Goal: Check status: Check status

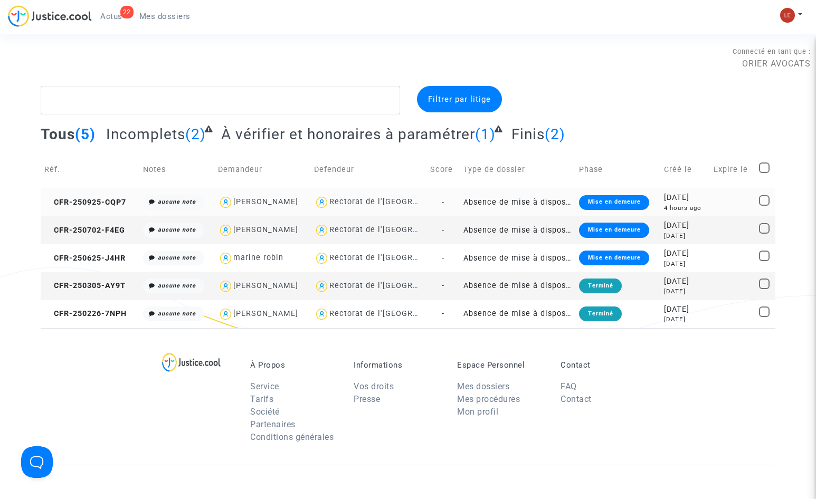
click at [279, 202] on div "[PERSON_NAME]" at bounding box center [265, 201] width 65 height 9
type textarea "@"[PERSON_NAME]" @"ORIER AVOCATS ""
click at [398, 201] on div "Rectorat de l'[GEOGRAPHIC_DATA]" at bounding box center [396, 201] width 135 height 9
type textarea "@"Rectorat de l'[GEOGRAPHIC_DATA]""
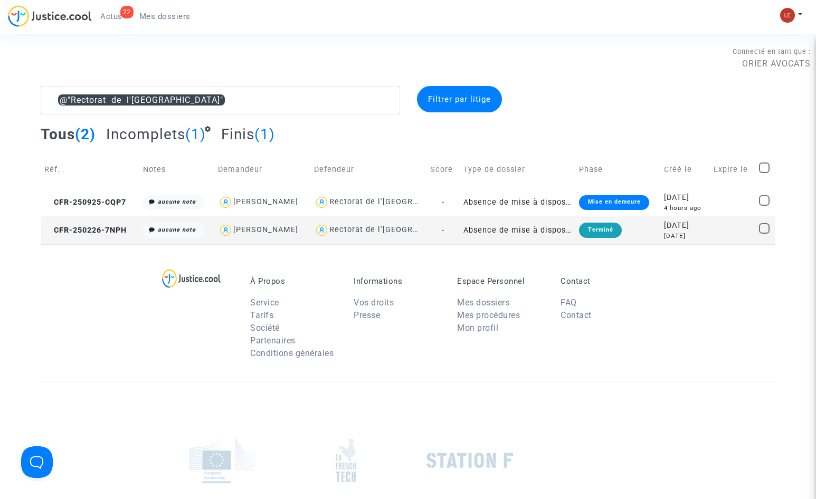
click at [398, 201] on div "Rectorat de l'[GEOGRAPHIC_DATA]" at bounding box center [396, 201] width 135 height 9
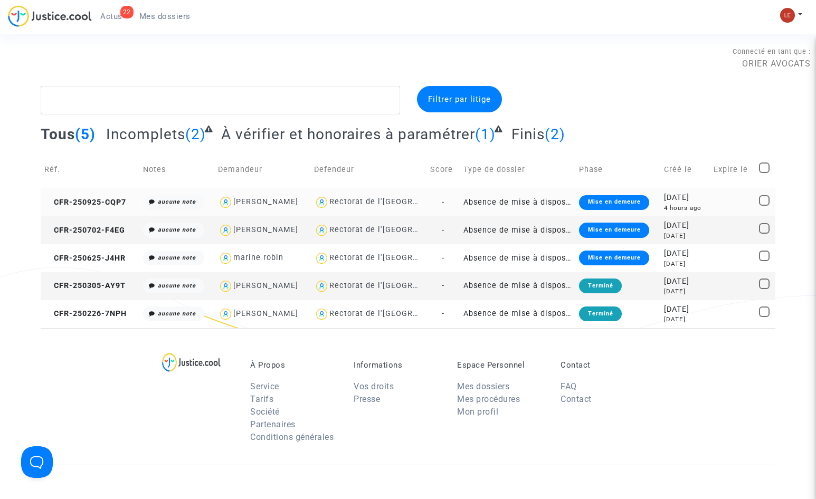
click at [291, 201] on div "[PERSON_NAME]" at bounding box center [265, 201] width 65 height 9
type textarea "@"[PERSON_NAME]" @"ORIER AVOCATS ""
click at [395, 200] on div "Rectorat de l'[GEOGRAPHIC_DATA]" at bounding box center [396, 201] width 135 height 9
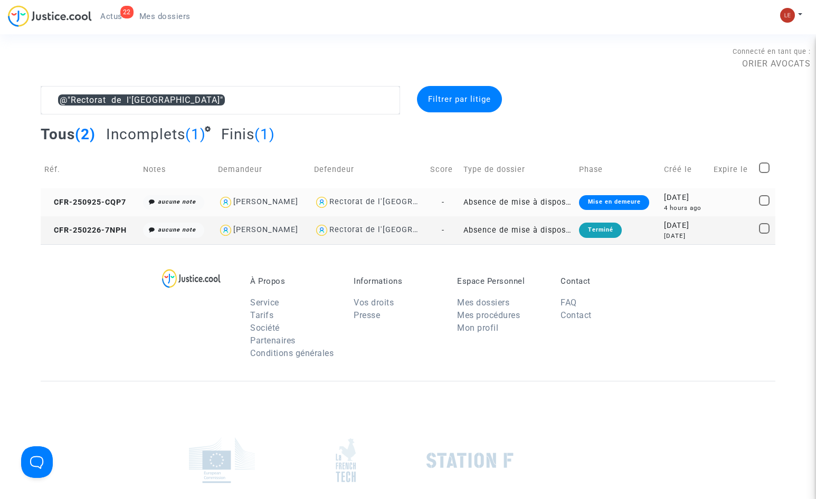
click at [600, 201] on div "Mise en demeure" at bounding box center [614, 202] width 70 height 15
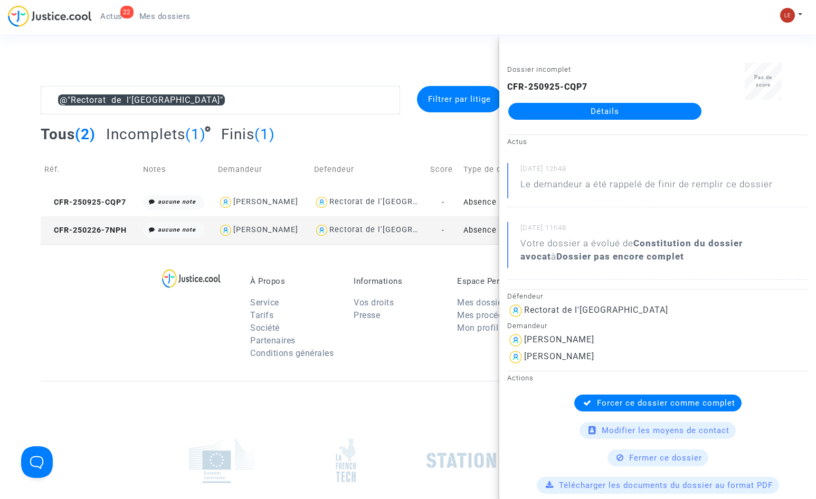
click at [406, 36] on section "Connecté en tant que : ORIER AVOCATS @"Rectorat de l'[GEOGRAPHIC_DATA]" Filtrer…" at bounding box center [408, 318] width 816 height 636
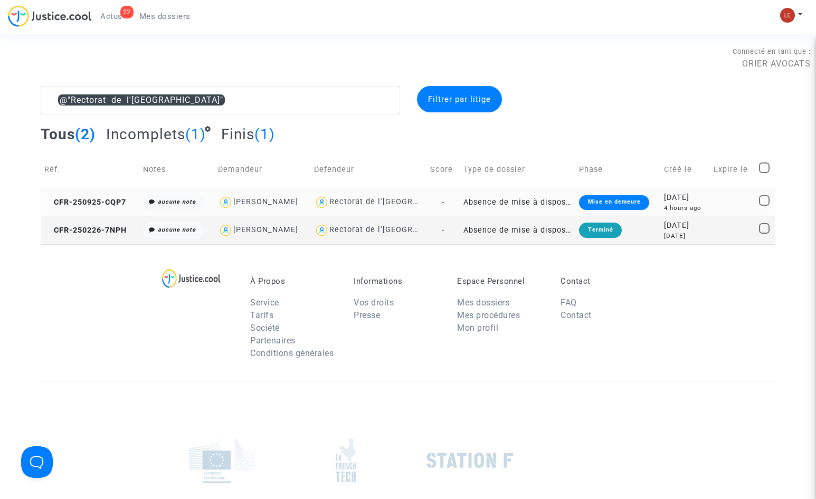
click at [287, 196] on span "[PERSON_NAME]" at bounding box center [265, 172] width 65 height 70
type textarea "@"Rectorat de l'[GEOGRAPHIC_DATA]" @"[PERSON_NAME]" @"ORIER AVOCATS ""
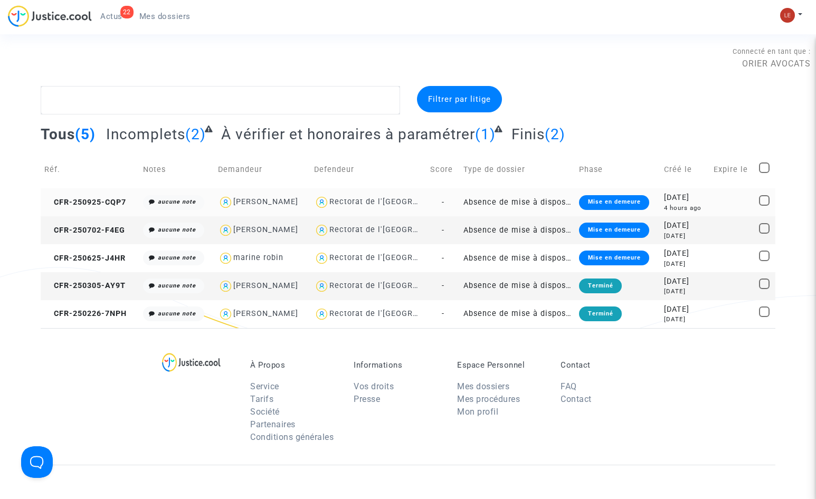
click at [556, 206] on td "Absence de mise à disposition d'AESH" at bounding box center [518, 202] width 116 height 28
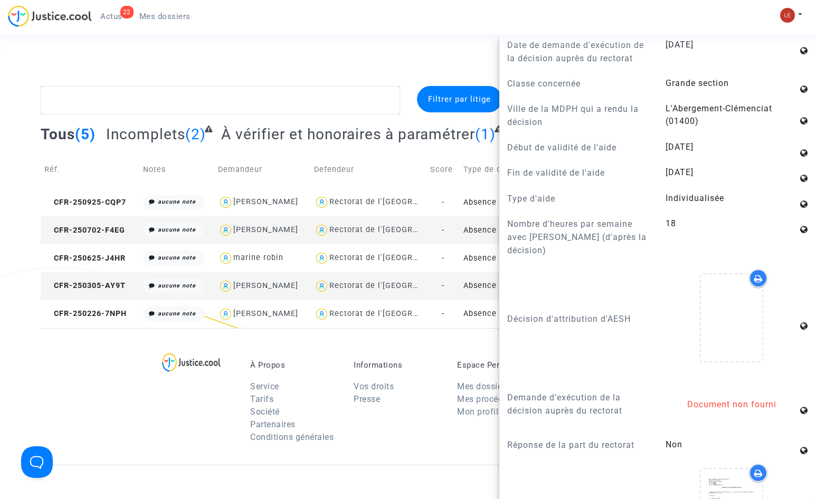
scroll to position [897, 0]
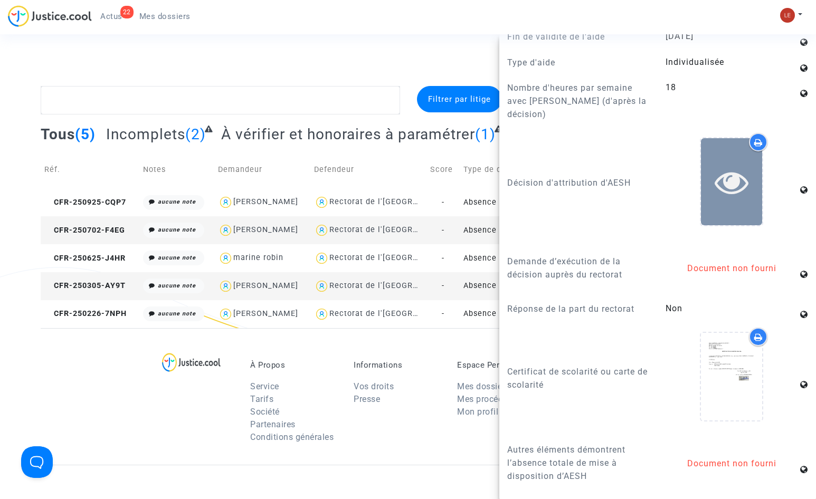
click at [730, 196] on icon at bounding box center [732, 182] width 34 height 34
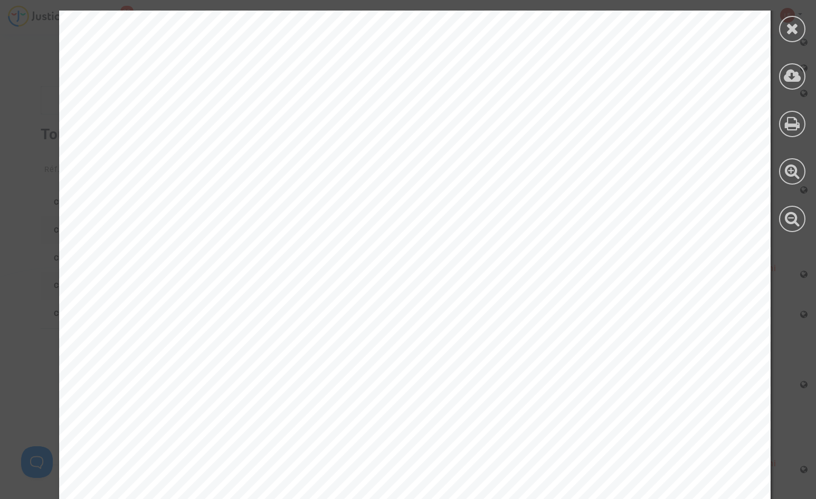
scroll to position [317, 0]
click at [796, 34] on icon at bounding box center [792, 29] width 13 height 16
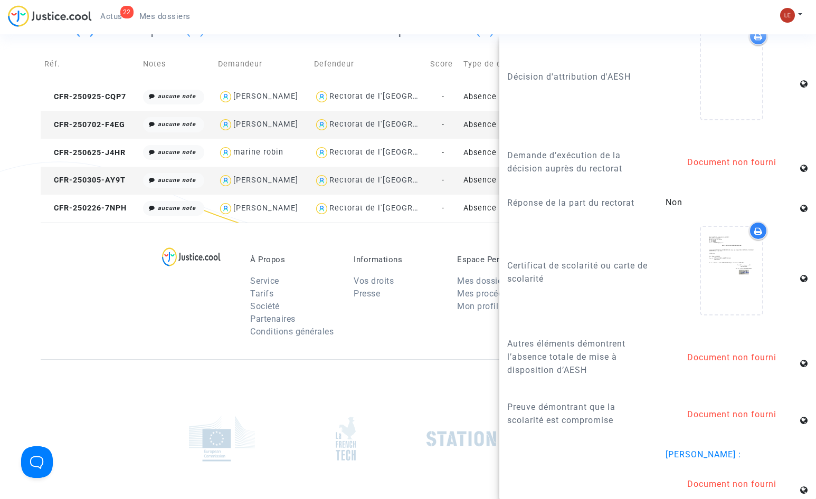
scroll to position [1003, 0]
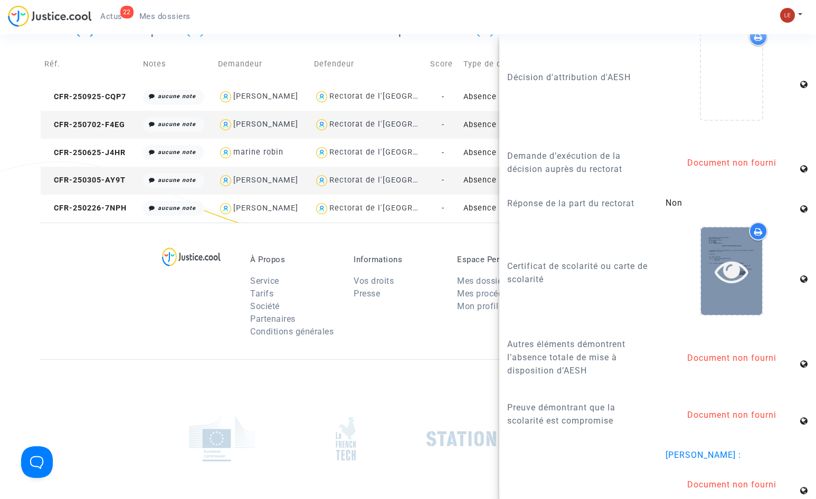
click at [726, 273] on icon at bounding box center [732, 271] width 34 height 34
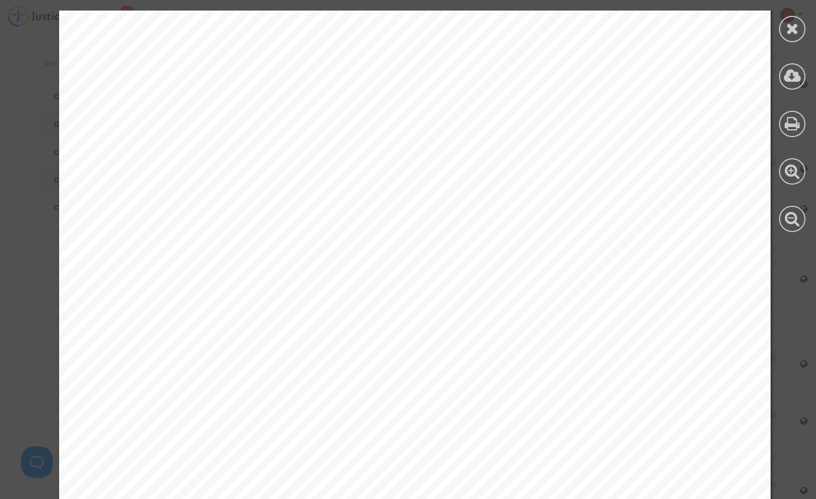
scroll to position [475, 0]
click at [788, 31] on icon at bounding box center [792, 29] width 13 height 16
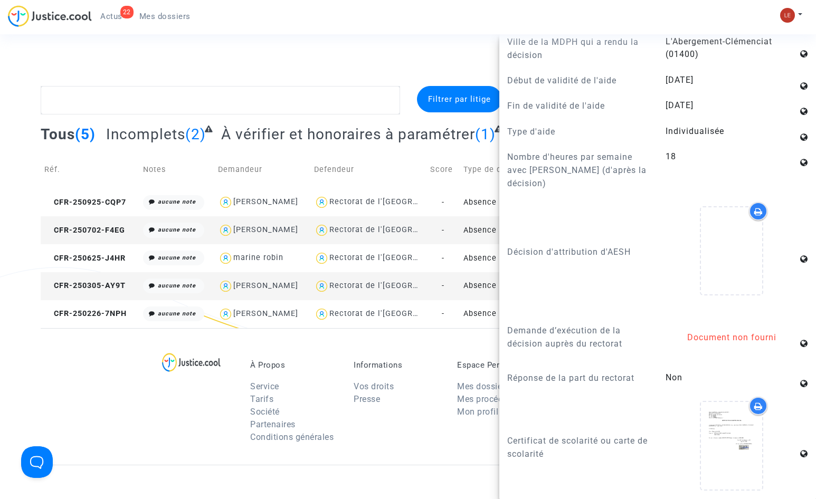
scroll to position [845, 0]
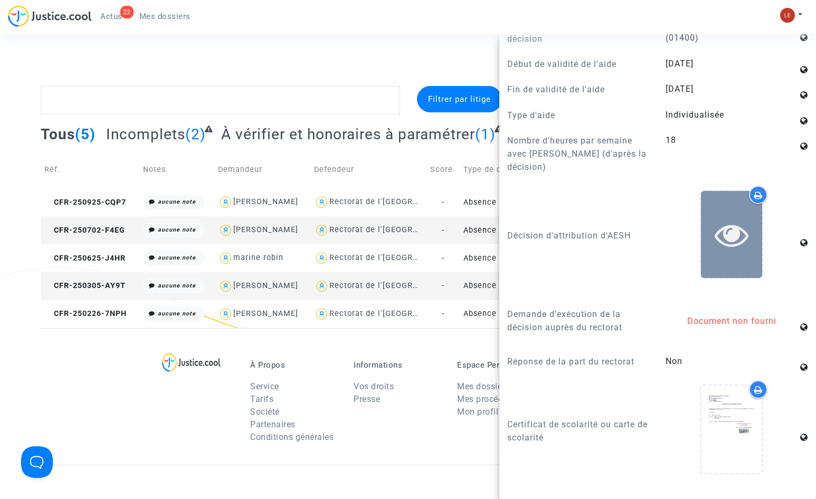
click at [721, 241] on icon at bounding box center [732, 235] width 34 height 34
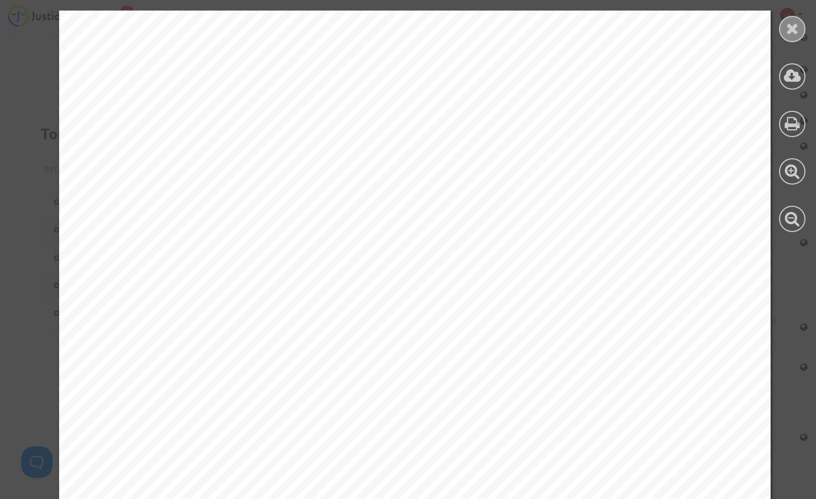
click at [791, 39] on div at bounding box center [792, 29] width 26 height 26
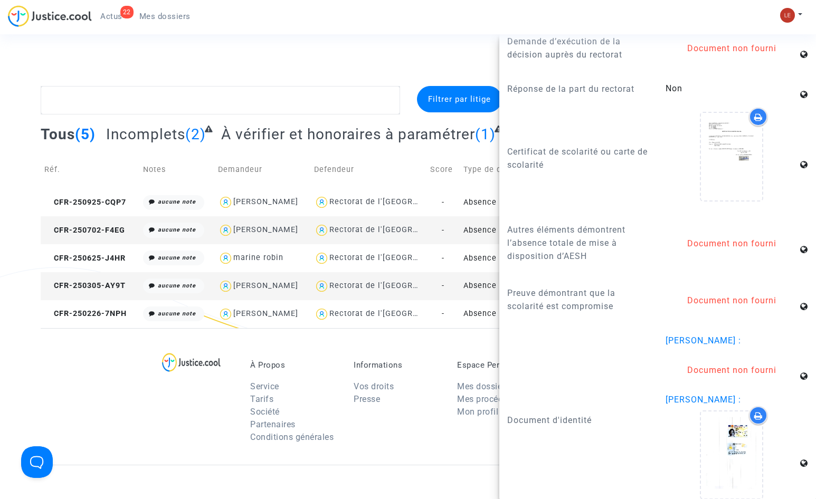
scroll to position [1161, 0]
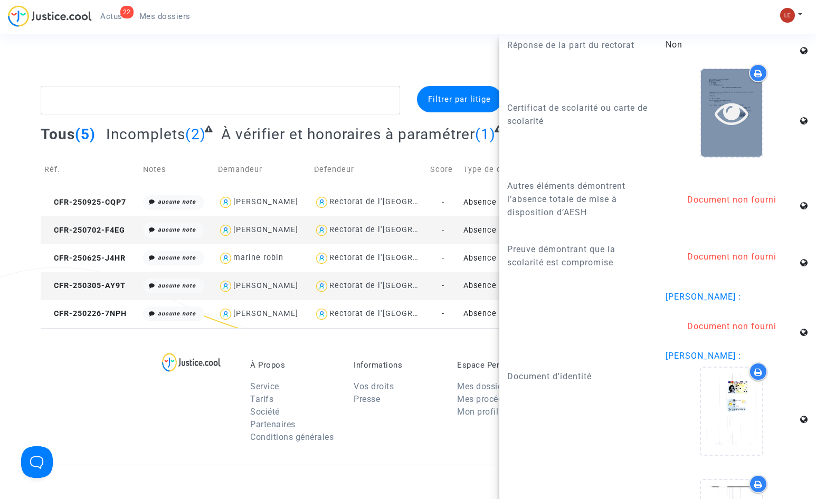
click at [713, 154] on div at bounding box center [731, 112] width 61 height 87
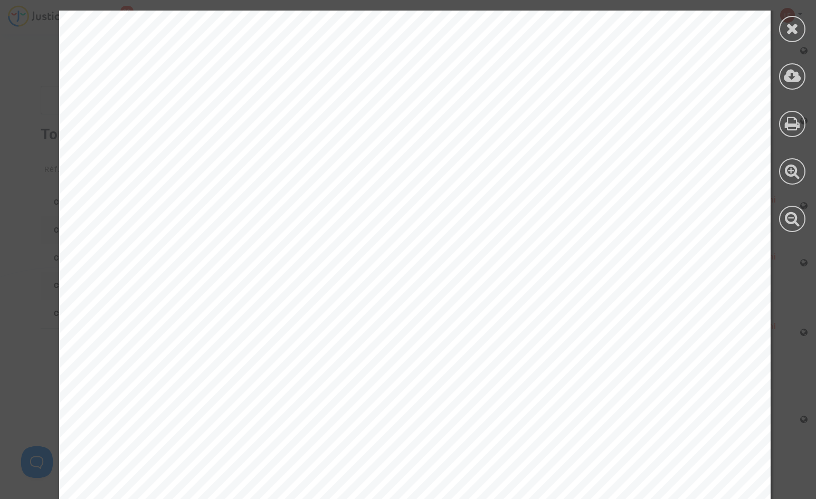
scroll to position [53, 0]
click at [781, 33] on div at bounding box center [792, 29] width 26 height 26
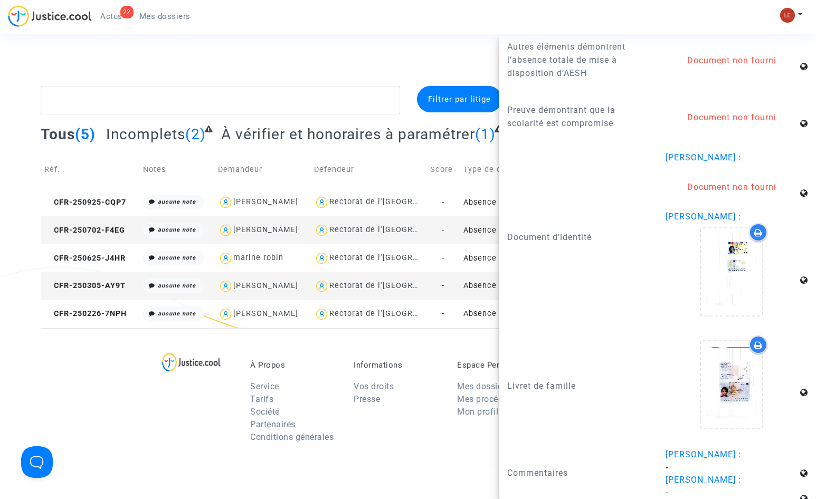
scroll to position [1320, 0]
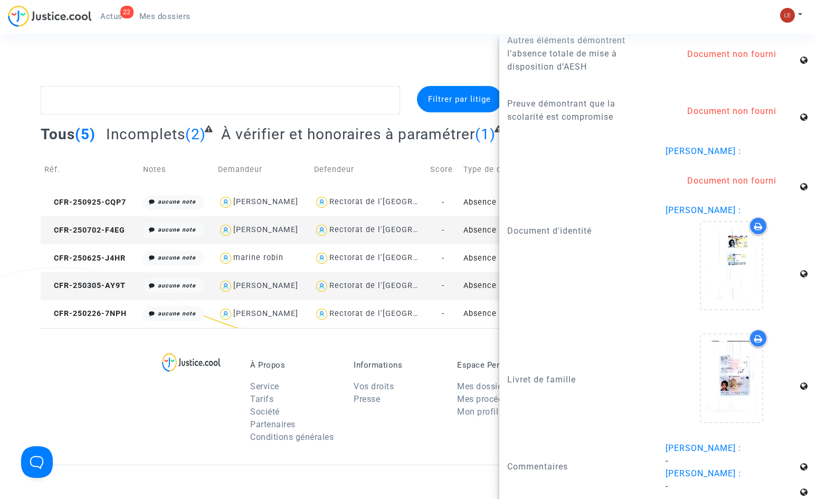
click at [287, 339] on div "À Propos Service Tarifs Société Partenaires Conditions générales Informations V…" at bounding box center [408, 396] width 734 height 137
